Goal: Task Accomplishment & Management: Use online tool/utility

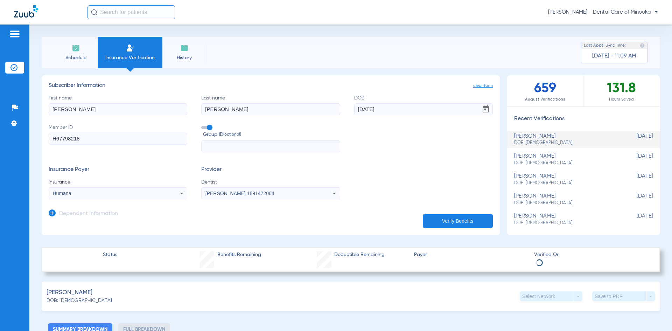
scroll to position [35, 0]
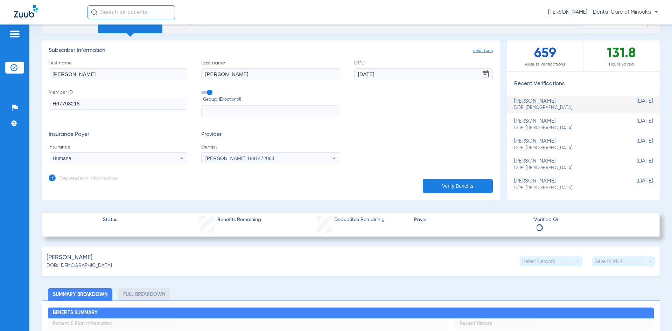
click at [517, 119] on div "[PERSON_NAME] DOB: [DEMOGRAPHIC_DATA]" at bounding box center [567, 124] width 104 height 13
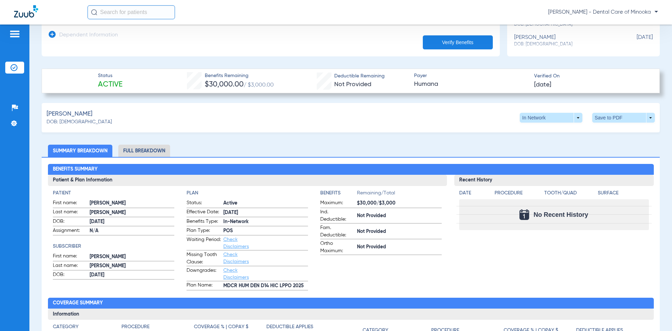
scroll to position [175, 0]
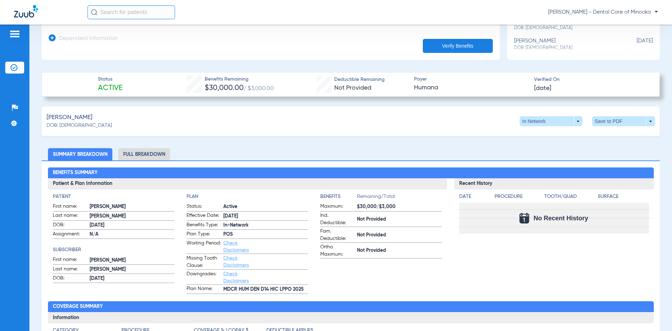
click at [138, 154] on li "Full Breakdown" at bounding box center [144, 154] width 52 height 12
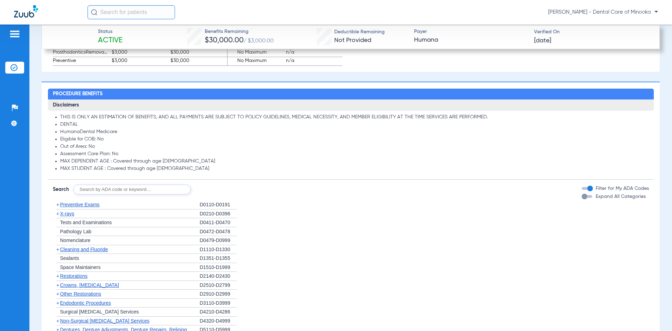
scroll to position [736, 0]
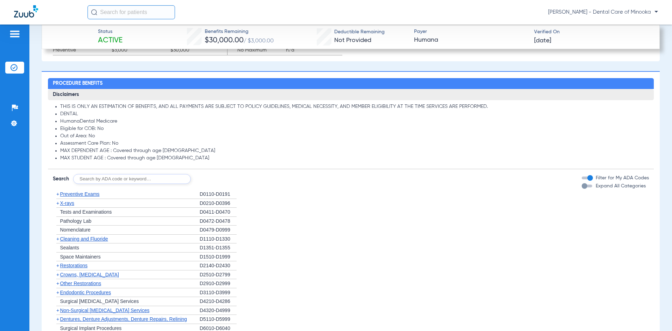
click at [128, 179] on input "text" at bounding box center [132, 179] width 118 height 10
click at [130, 181] on input "d" at bounding box center [132, 179] width 118 height 10
type input "d6740"
click at [207, 179] on button "Search" at bounding box center [217, 179] width 28 height 10
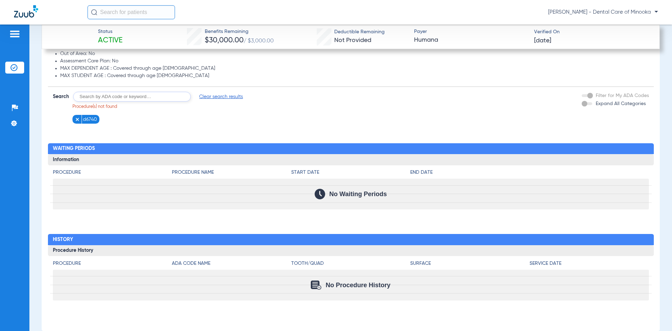
scroll to position [806, 0]
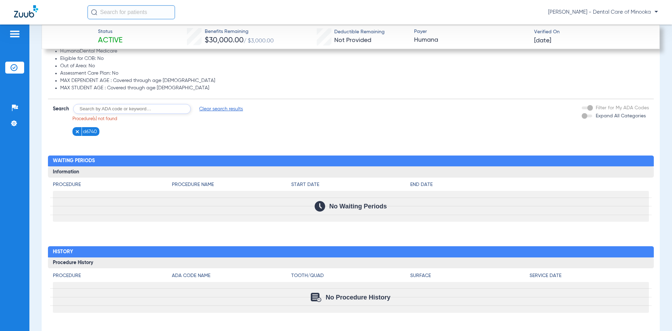
click at [101, 110] on input "text" at bounding box center [132, 109] width 118 height 10
type input "d6245"
click at [213, 109] on button "Search" at bounding box center [217, 109] width 28 height 10
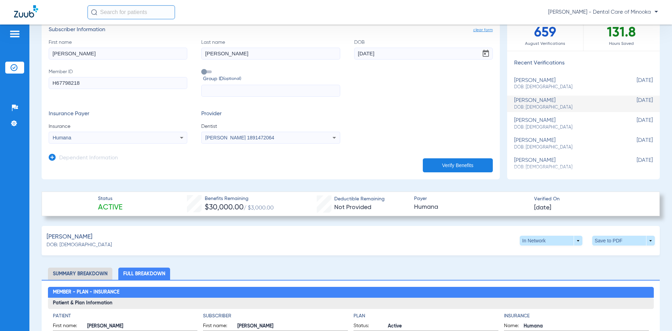
scroll to position [49, 0]
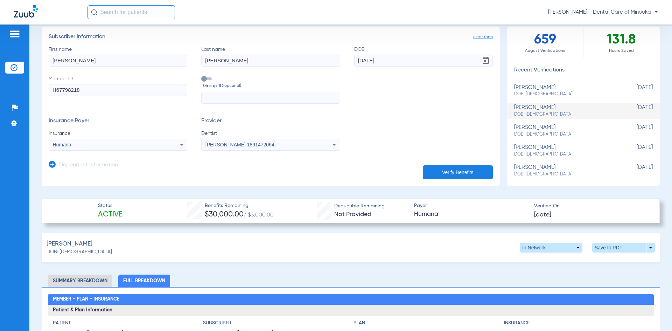
click at [153, 279] on li "Full Breakdown" at bounding box center [144, 281] width 52 height 12
click at [106, 282] on li "Summary Breakdown" at bounding box center [80, 281] width 64 height 12
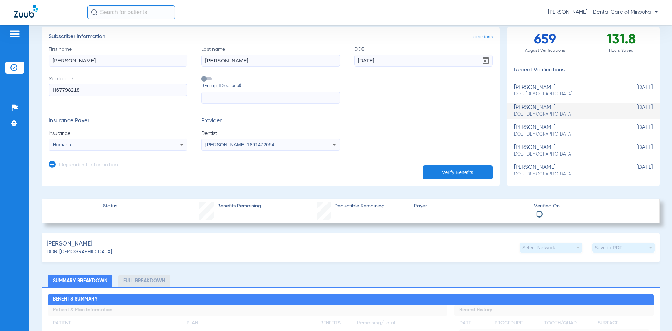
click at [130, 279] on li "Full Breakdown" at bounding box center [144, 281] width 52 height 12
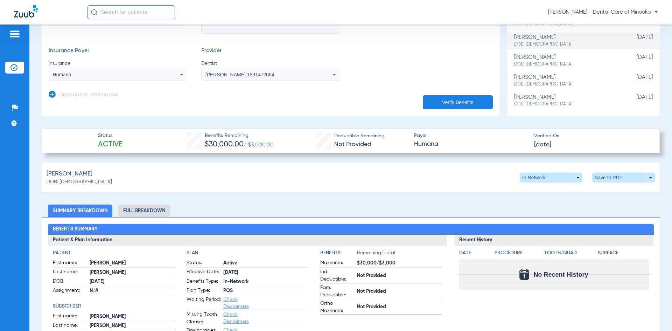
scroll to position [224, 0]
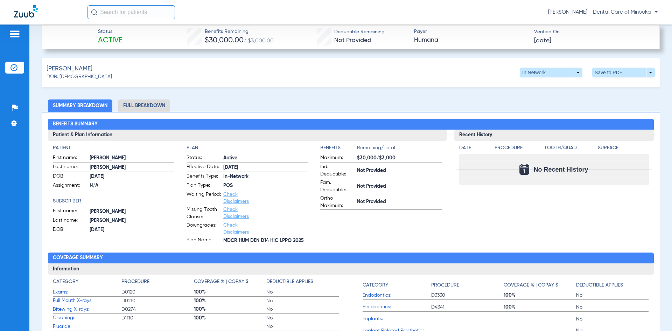
click at [227, 212] on span "Check Disclaimers" at bounding box center [240, 213] width 34 height 15
click at [227, 210] on link "Check Disclaimers" at bounding box center [236, 213] width 26 height 12
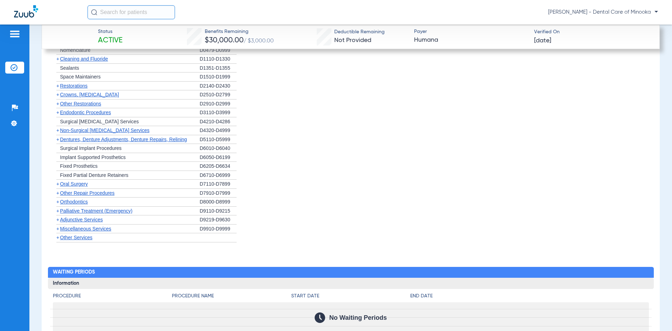
scroll to position [737, 0]
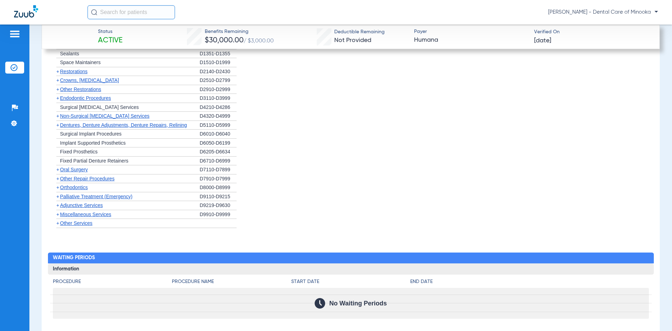
click at [57, 223] on span "+" at bounding box center [57, 223] width 3 height 6
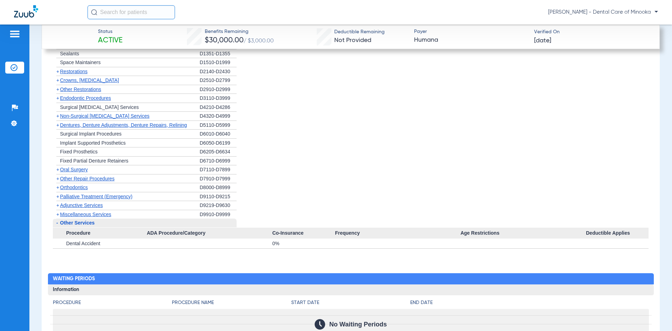
click at [57, 215] on span "+" at bounding box center [57, 215] width 3 height 6
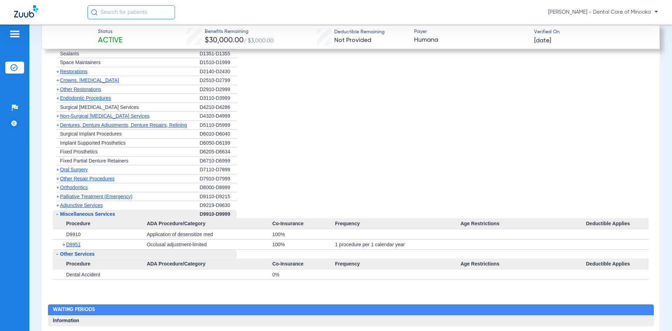
click at [57, 206] on span "+" at bounding box center [57, 205] width 3 height 6
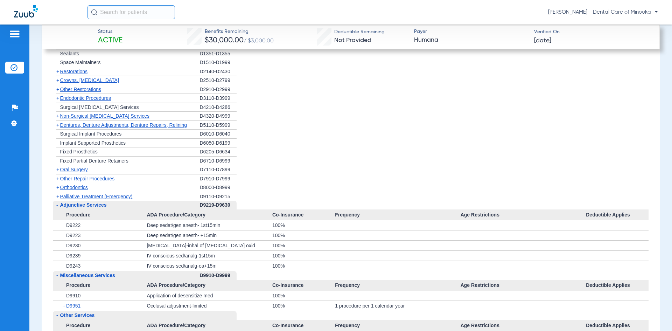
click at [57, 197] on span "+" at bounding box center [57, 197] width 3 height 6
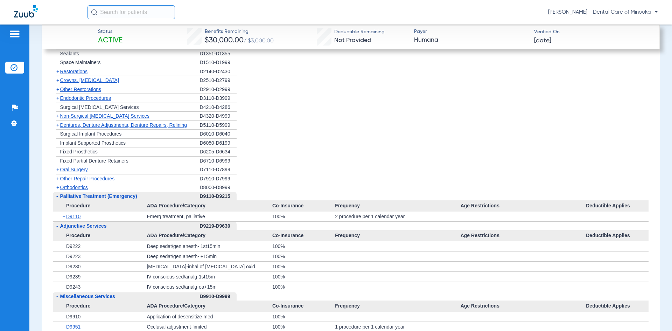
click at [58, 189] on span "+" at bounding box center [57, 188] width 3 height 6
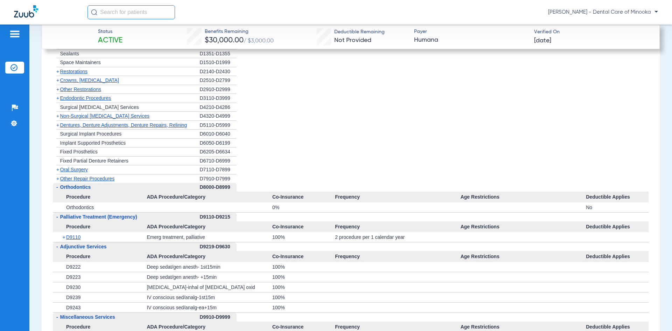
click at [59, 180] on span "+" at bounding box center [57, 179] width 3 height 6
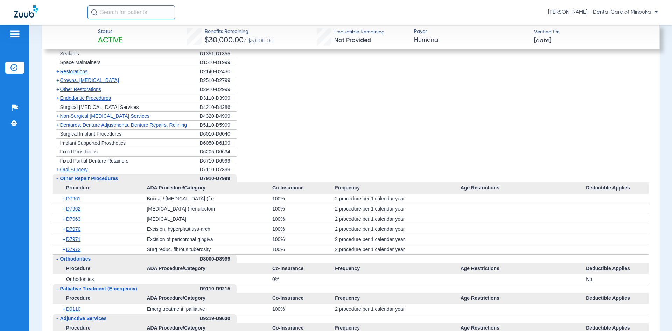
click at [60, 129] on span "+" at bounding box center [56, 125] width 7 height 9
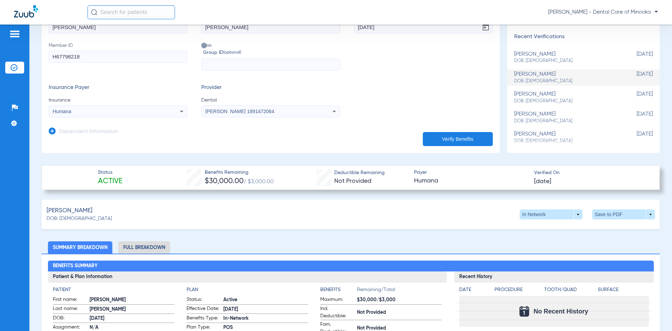
scroll to position [12, 0]
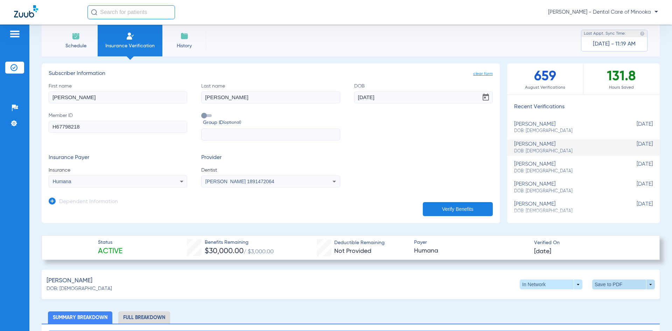
click at [604, 285] on span at bounding box center [624, 284] width 63 height 10
click at [565, 298] on span "Save to PDF" at bounding box center [566, 297] width 28 height 5
